Goal: Task Accomplishment & Management: Manage account settings

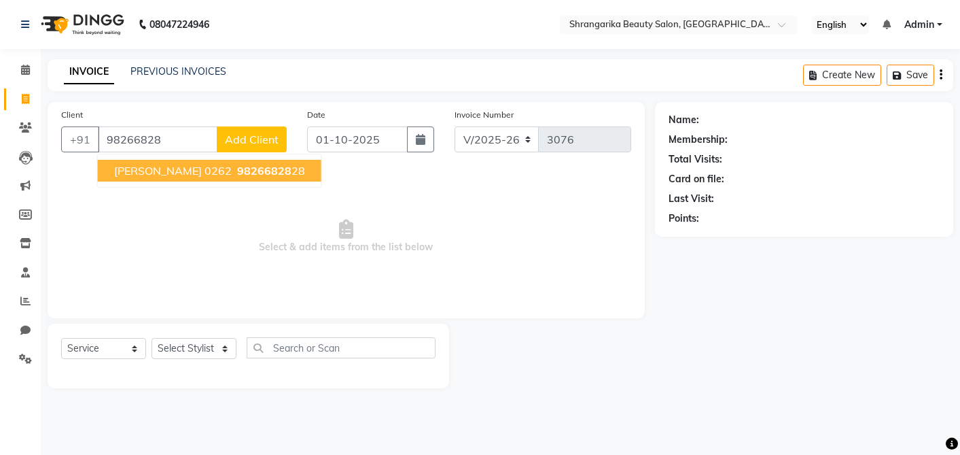
select select "5168"
select select "service"
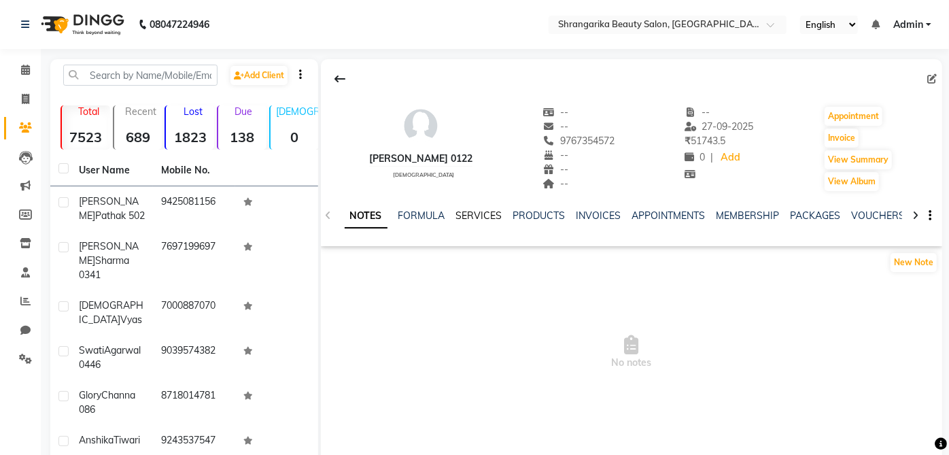
click at [487, 220] on link "SERVICES" at bounding box center [479, 215] width 46 height 12
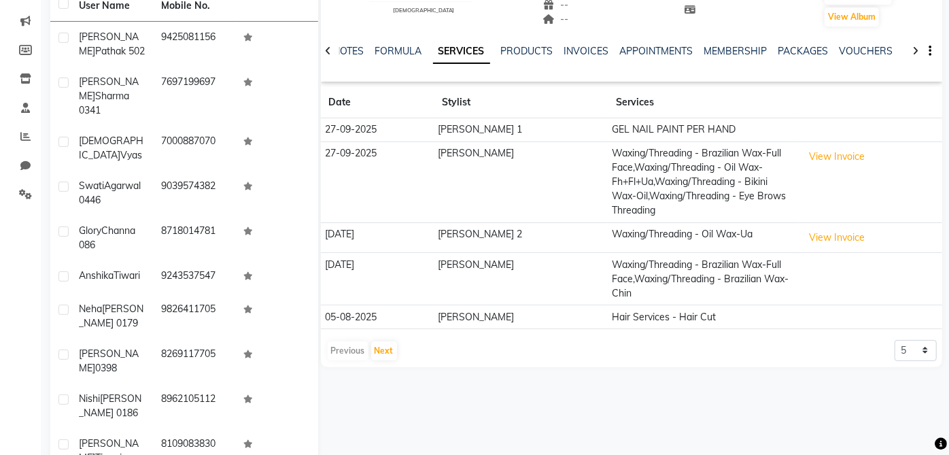
scroll to position [169, 0]
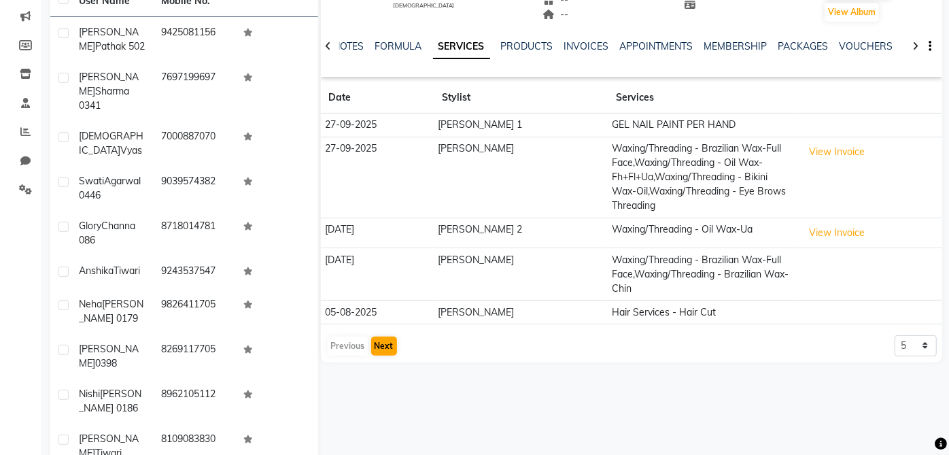
click at [391, 340] on button "Next" at bounding box center [384, 345] width 26 height 19
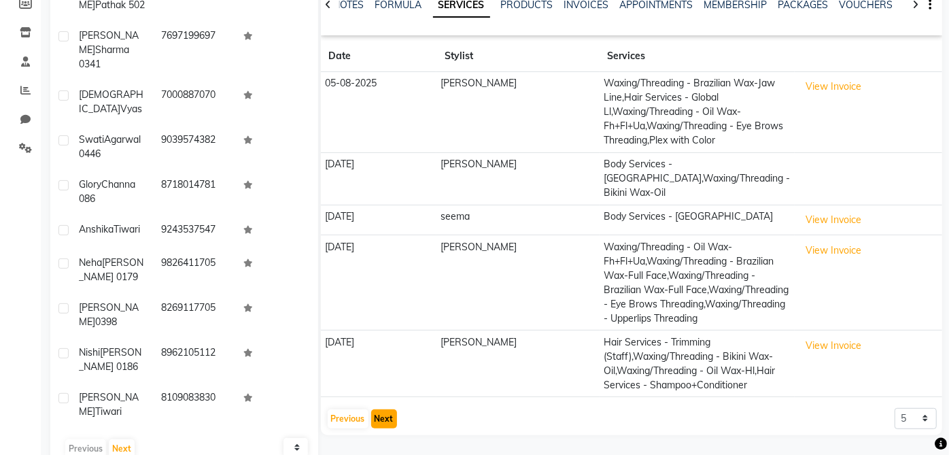
scroll to position [223, 0]
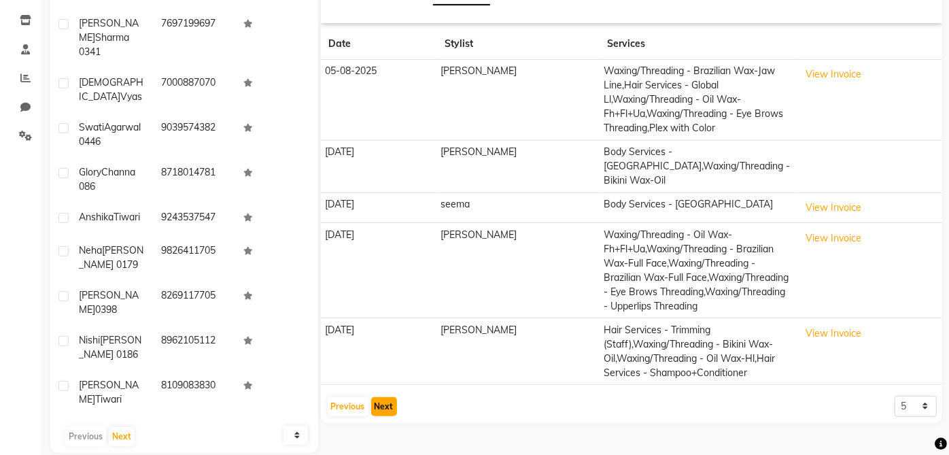
click at [391, 415] on button "Next" at bounding box center [384, 406] width 26 height 19
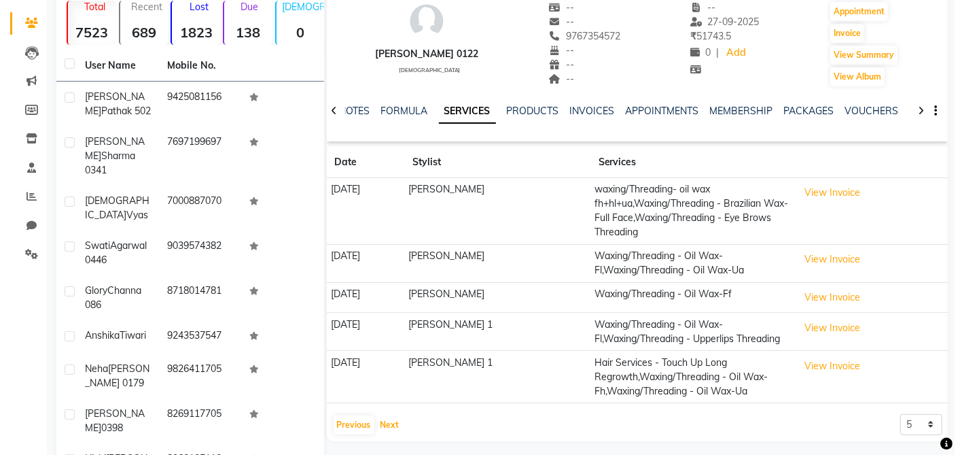
scroll to position [0, 0]
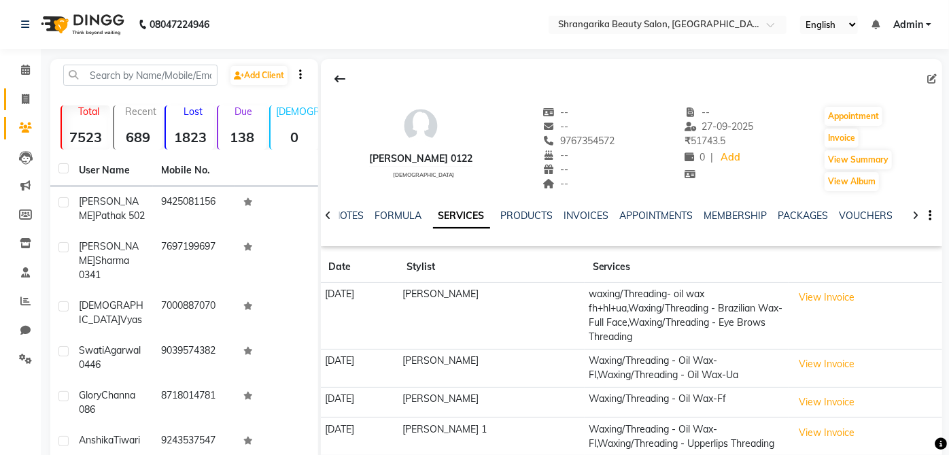
click at [20, 109] on link "Invoice" at bounding box center [20, 99] width 33 height 22
select select "service"
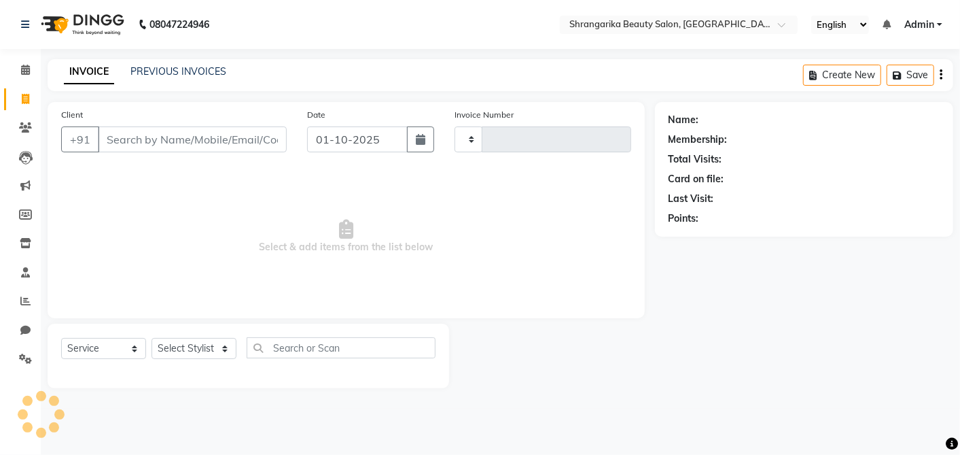
type input "3076"
select select "5168"
click at [164, 142] on input "Client" at bounding box center [192, 139] width 189 height 26
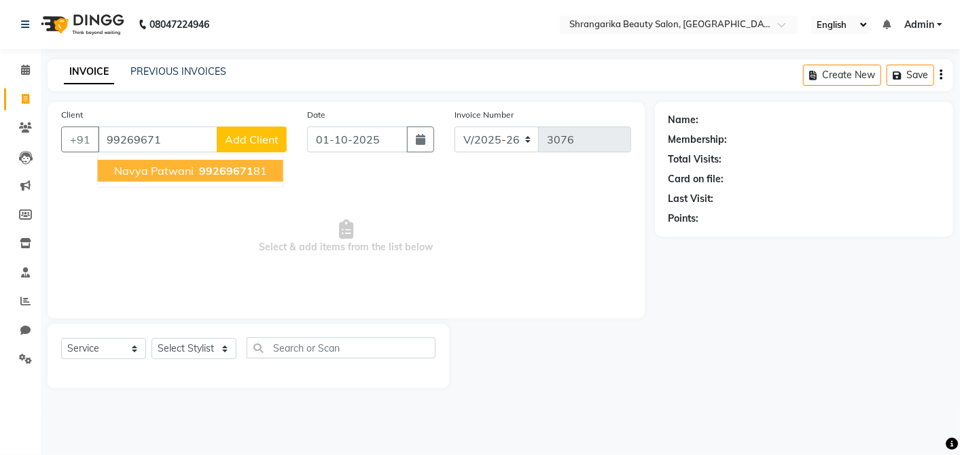
click at [175, 139] on input "99269671" at bounding box center [158, 139] width 120 height 26
type input "9"
click at [288, 170] on ngb-highlight "7697199 697" at bounding box center [269, 171] width 71 height 14
type input "7697199697"
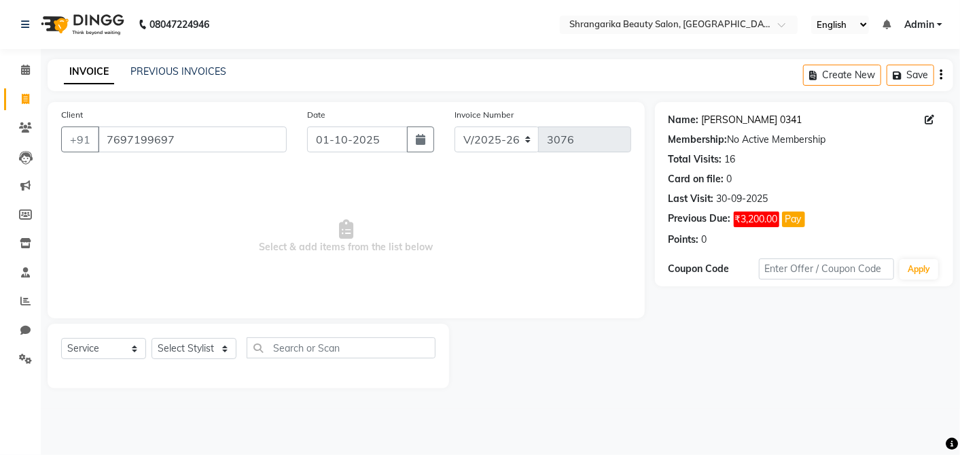
click at [746, 120] on link "[PERSON_NAME] 0341" at bounding box center [752, 120] width 101 height 14
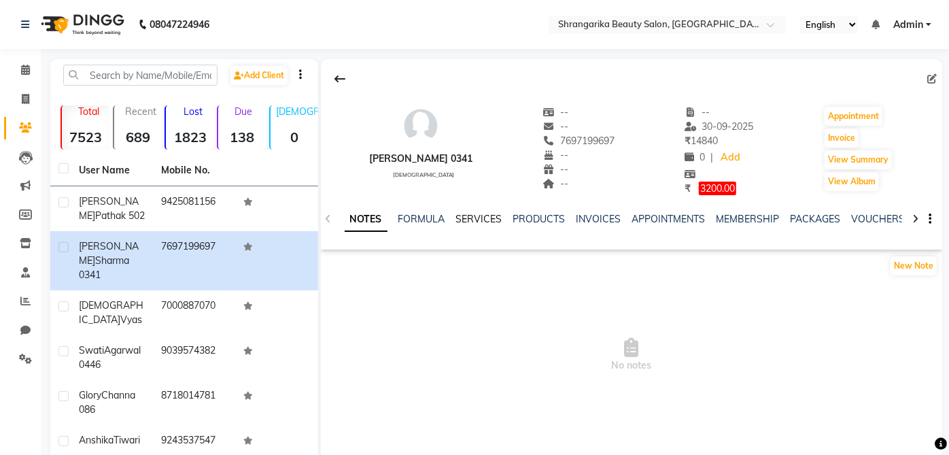
click at [490, 217] on link "SERVICES" at bounding box center [479, 219] width 46 height 12
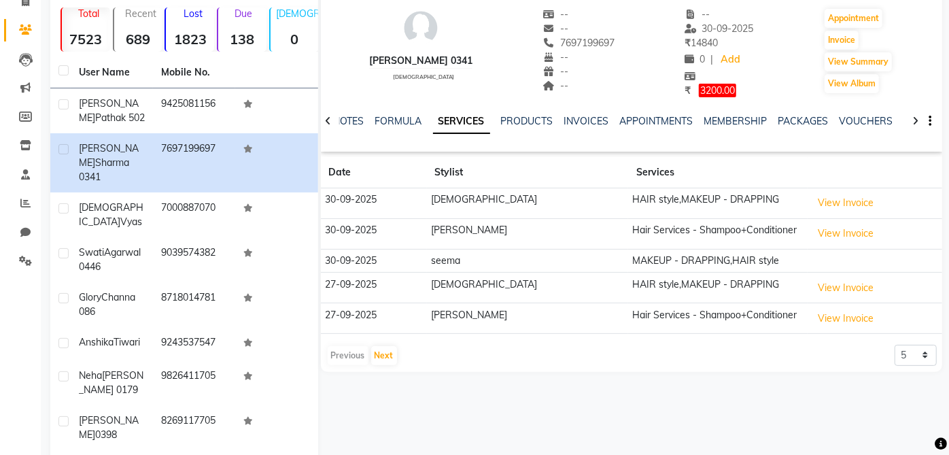
scroll to position [105, 0]
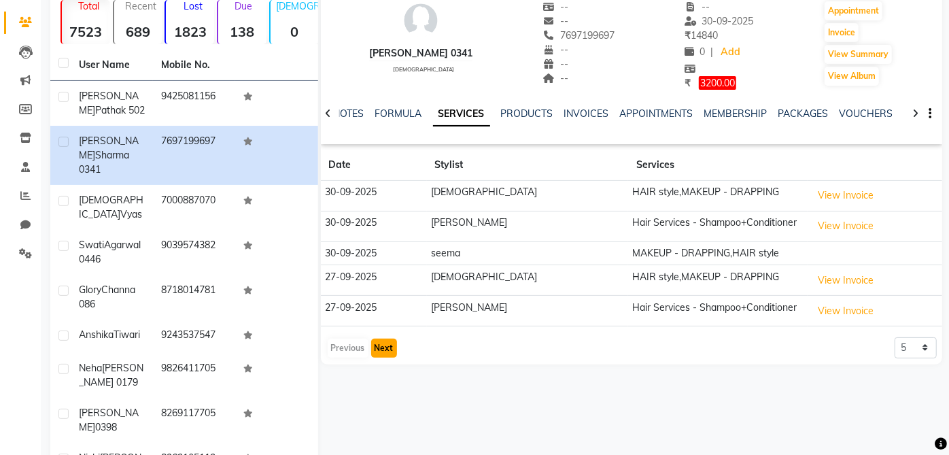
click at [391, 340] on button "Next" at bounding box center [384, 347] width 26 height 19
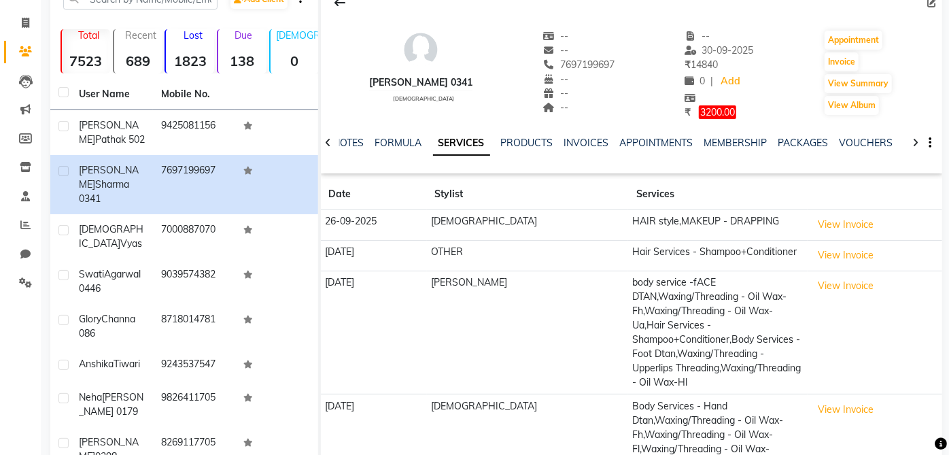
scroll to position [80, 0]
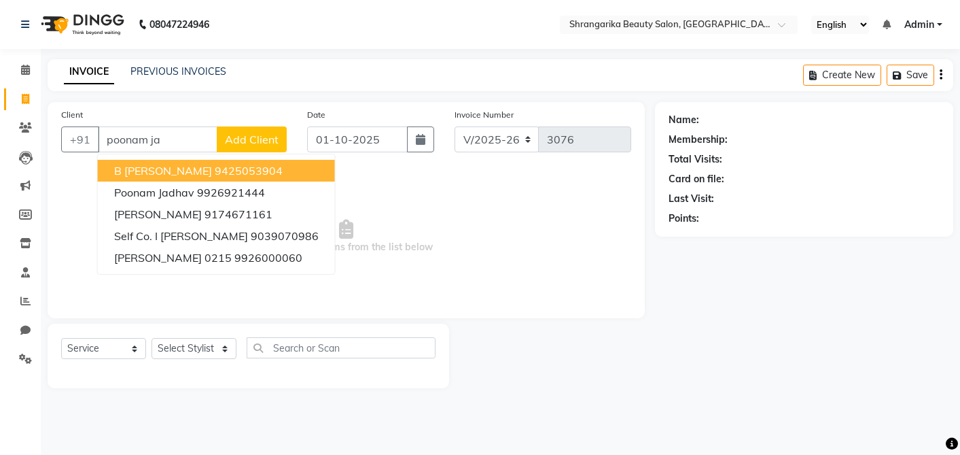
select select "5168"
select select "service"
type input "p"
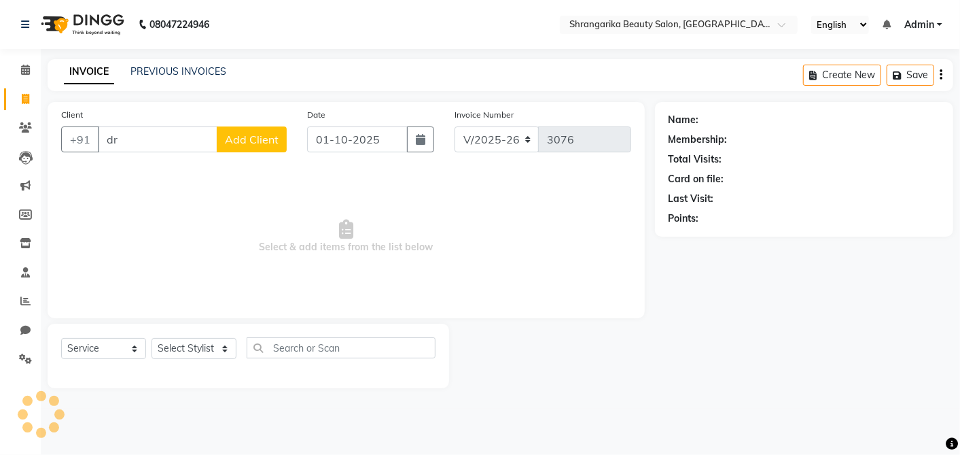
type input "d"
type input "n"
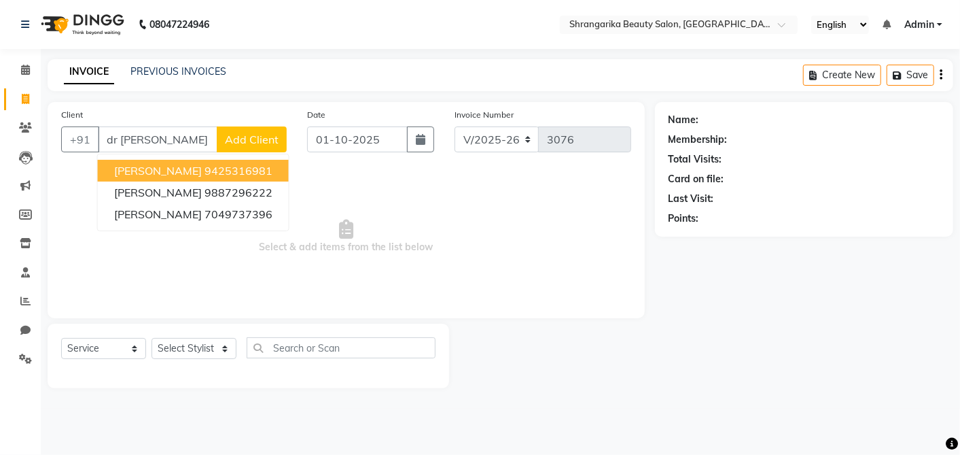
click at [285, 175] on button "dr Neenu agrawal 9425316981" at bounding box center [193, 171] width 191 height 22
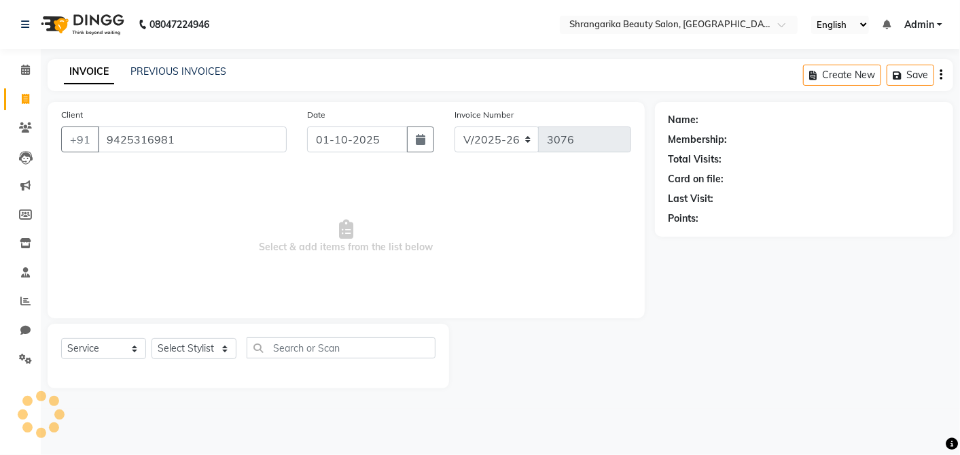
type input "9425316981"
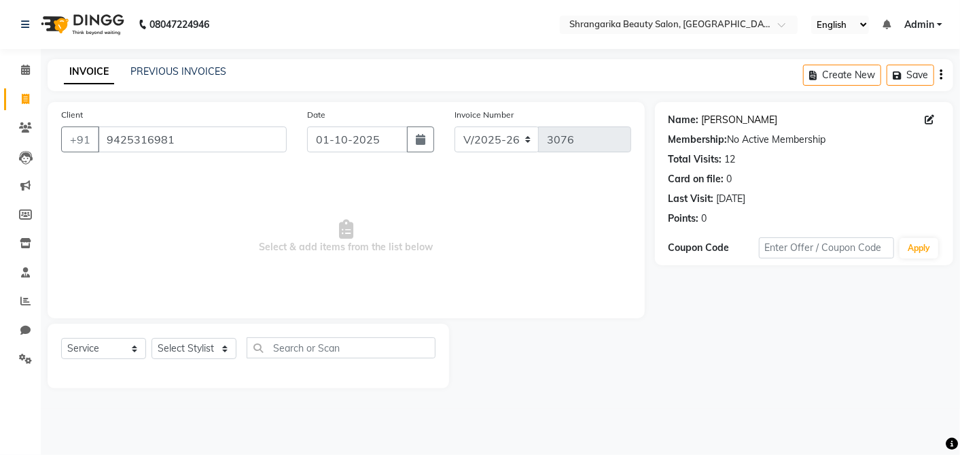
click at [778, 113] on link "Dr Neenu Agrawal" at bounding box center [740, 120] width 76 height 14
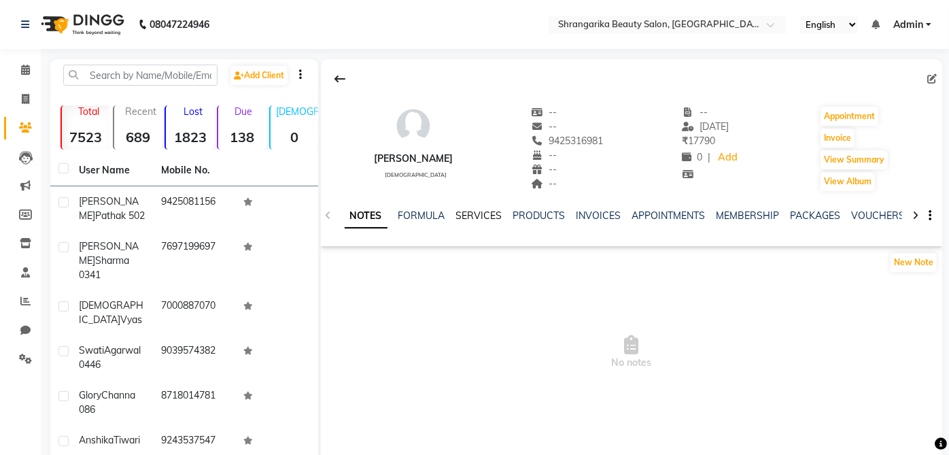
click at [491, 217] on link "SERVICES" at bounding box center [479, 215] width 46 height 12
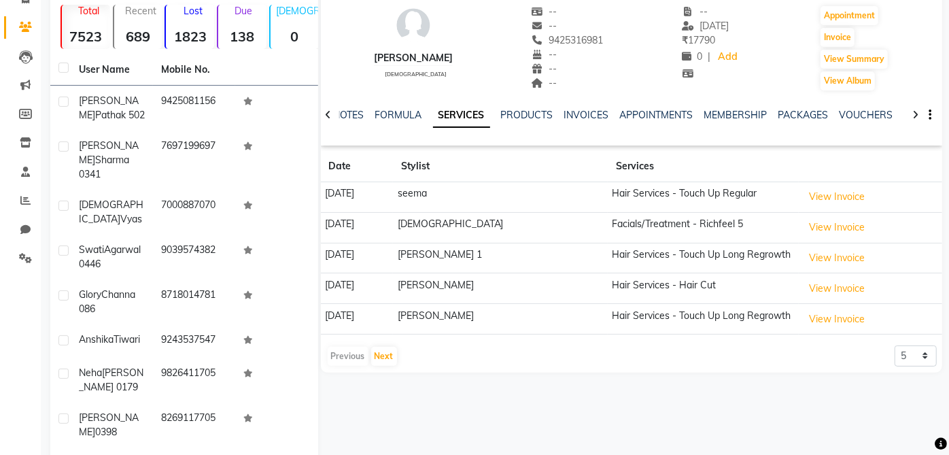
scroll to position [119, 0]
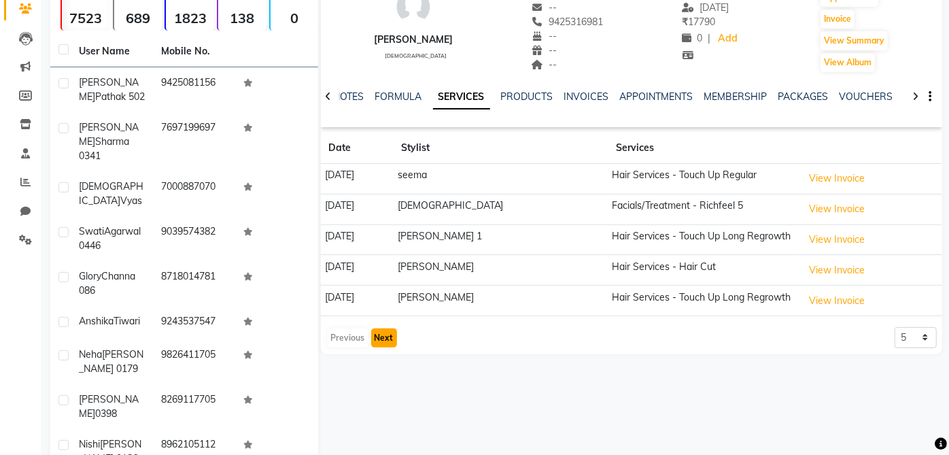
click at [383, 340] on button "Next" at bounding box center [384, 337] width 26 height 19
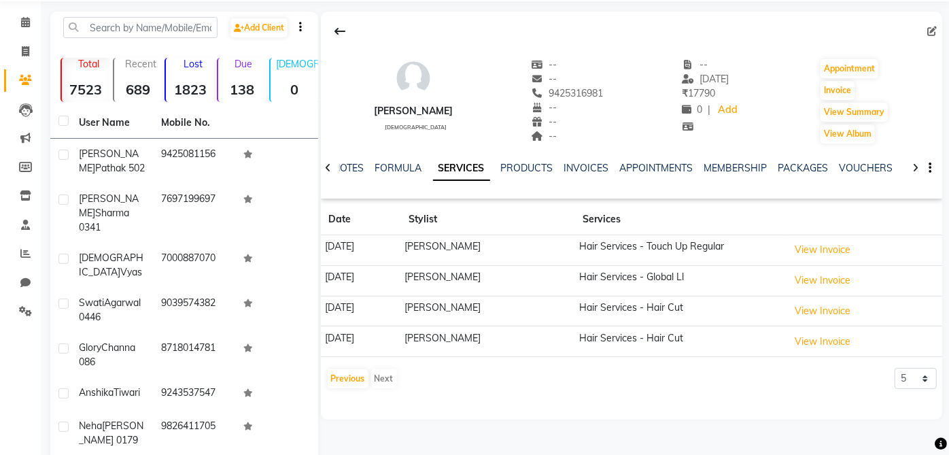
scroll to position [0, 0]
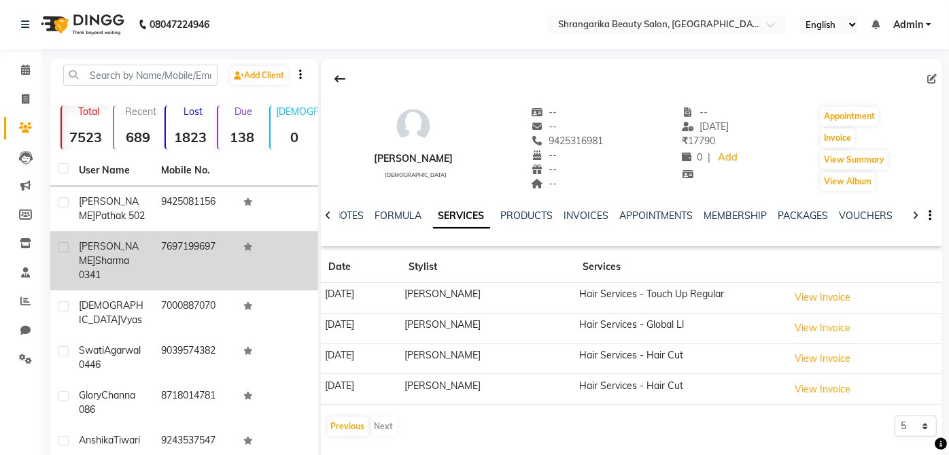
click at [99, 262] on span "Sharma 0341" at bounding box center [104, 267] width 50 height 27
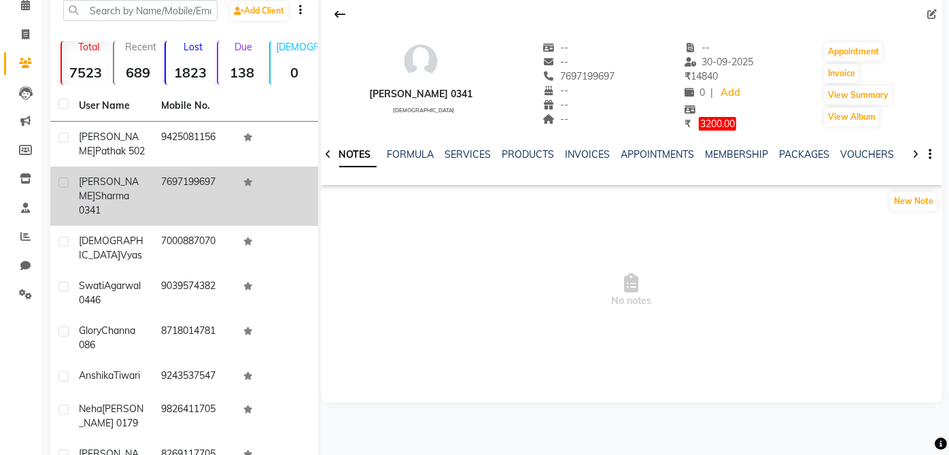
scroll to position [65, 0]
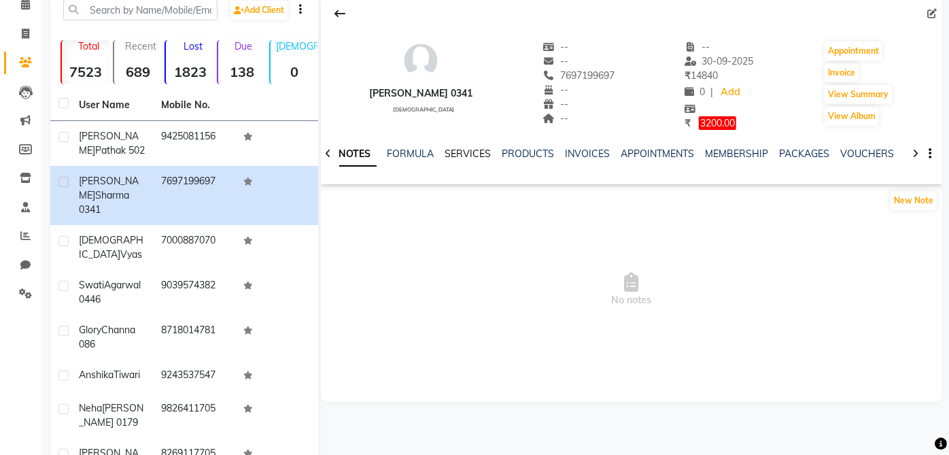
click at [465, 152] on link "SERVICES" at bounding box center [468, 153] width 46 height 12
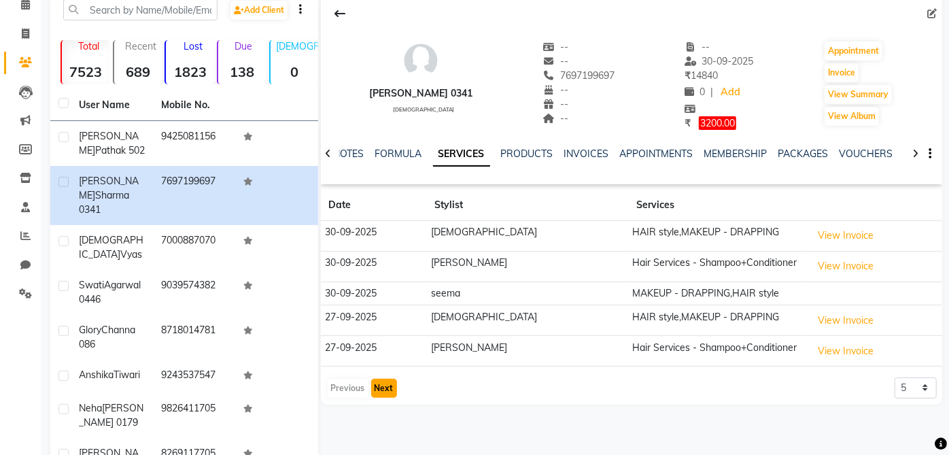
click at [389, 385] on button "Next" at bounding box center [384, 388] width 26 height 19
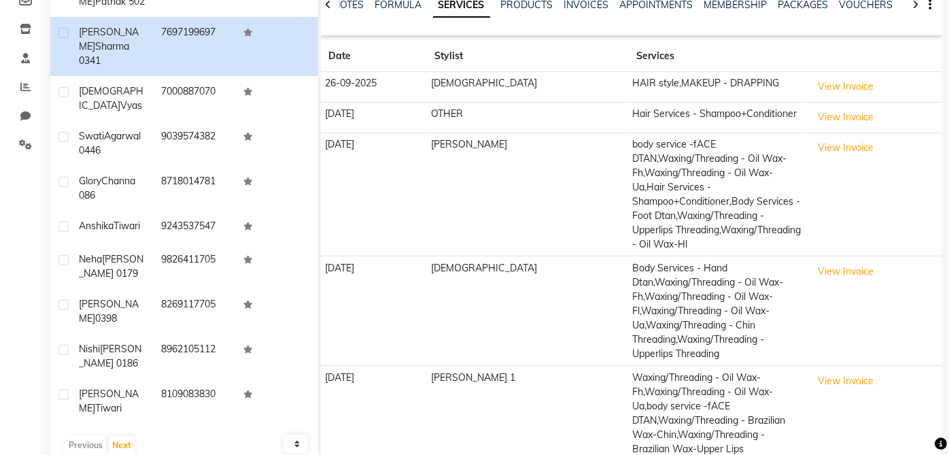
scroll to position [219, 0]
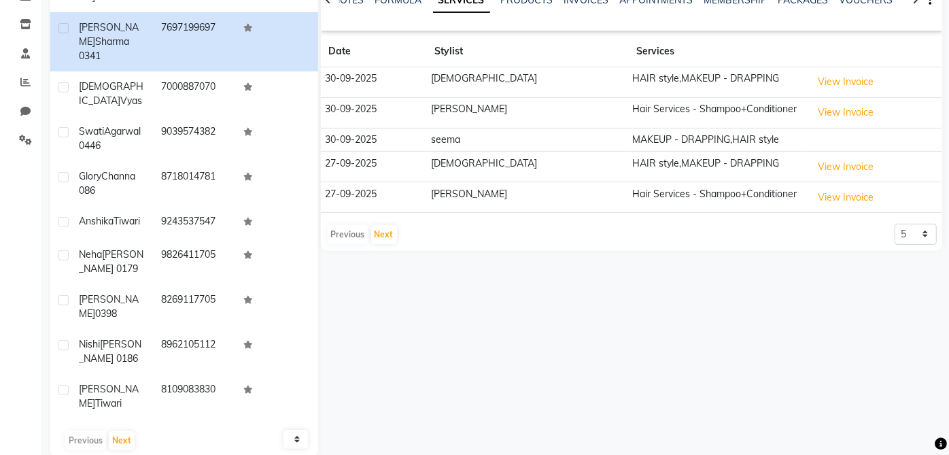
scroll to position [204, 0]
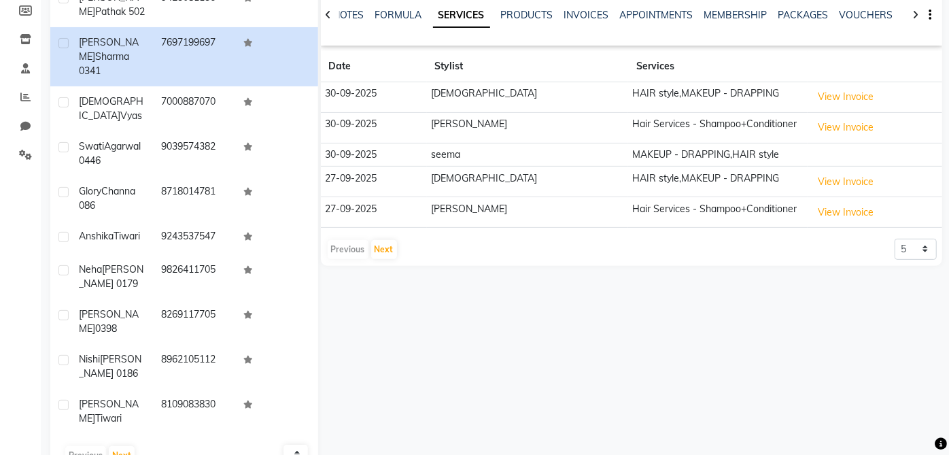
click at [351, 239] on div "Previous Next" at bounding box center [362, 250] width 72 height 22
click at [353, 241] on div "Previous Next" at bounding box center [362, 250] width 72 height 22
click at [348, 248] on div "Previous Next" at bounding box center [362, 250] width 72 height 22
click at [384, 240] on button "Next" at bounding box center [384, 249] width 26 height 19
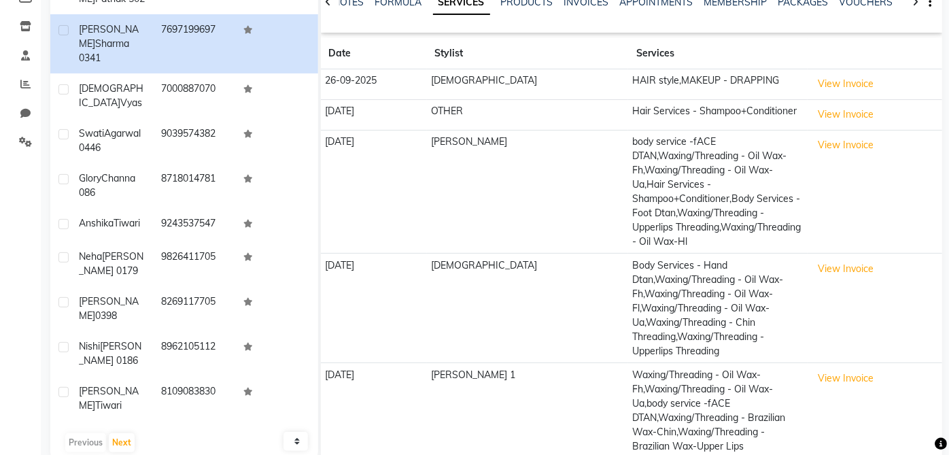
scroll to position [219, 0]
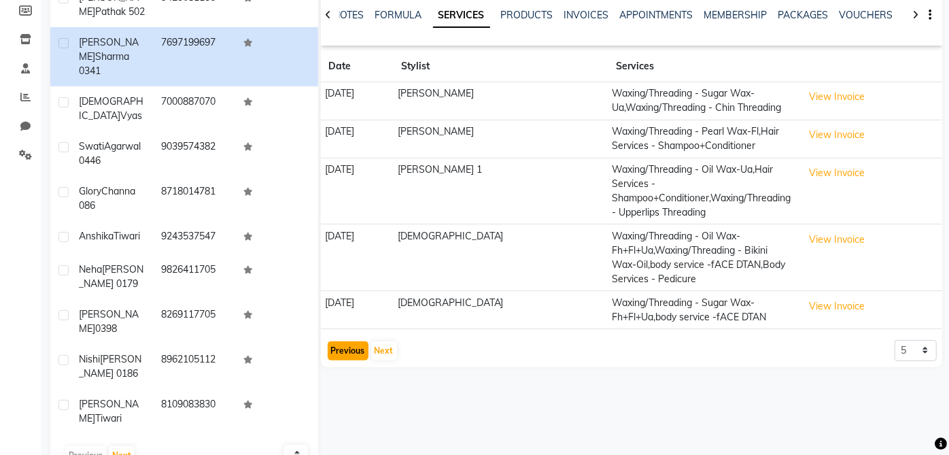
click at [355, 341] on button "Previous" at bounding box center [348, 350] width 41 height 19
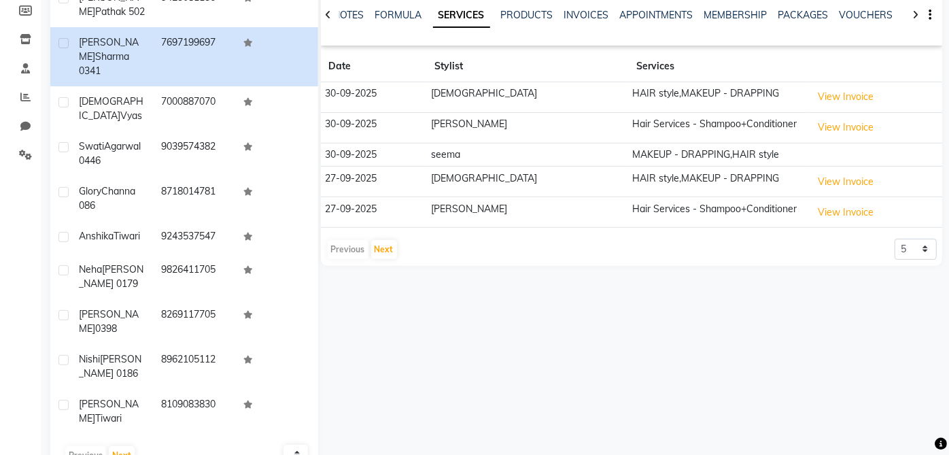
click at [340, 242] on div "Previous Next" at bounding box center [362, 250] width 72 height 22
click at [353, 253] on div "Previous Next" at bounding box center [362, 250] width 72 height 22
click at [349, 234] on app-client-history "Date Stylist Services [DATE] SUNITA HAIR style,MAKEUP - DRAPPING View Invoice […" at bounding box center [631, 155] width 621 height 209
click at [338, 256] on div "Previous Next" at bounding box center [362, 250] width 72 height 22
click at [340, 249] on div "Previous Next" at bounding box center [362, 250] width 72 height 22
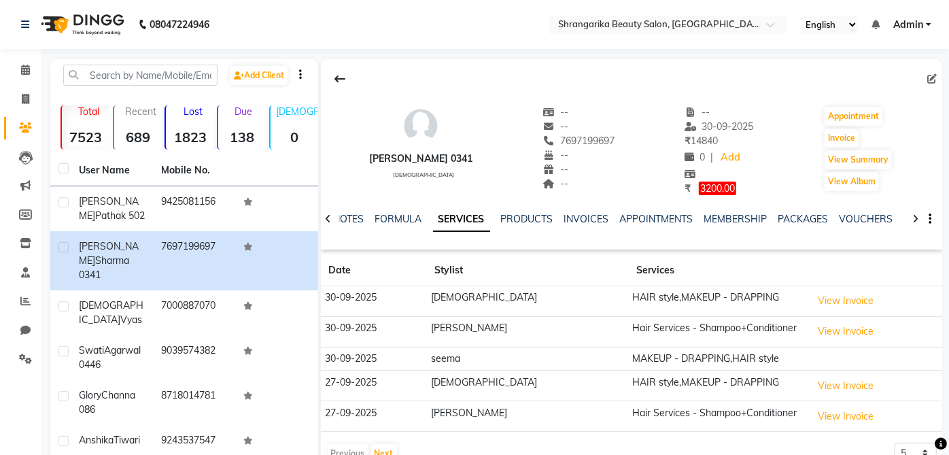
scroll to position [5, 0]
